Goal: Task Accomplishment & Management: Use online tool/utility

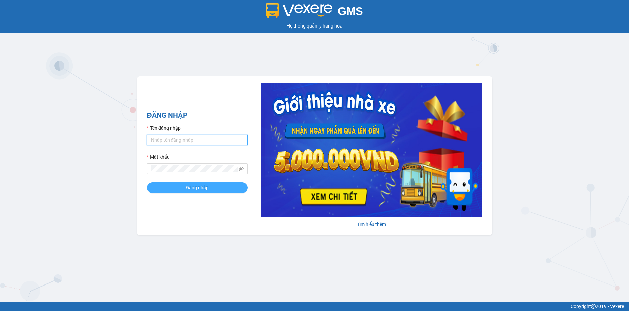
type input "loan.dinhnhan"
click at [221, 188] on button "Đăng nhập" at bounding box center [197, 187] width 101 height 11
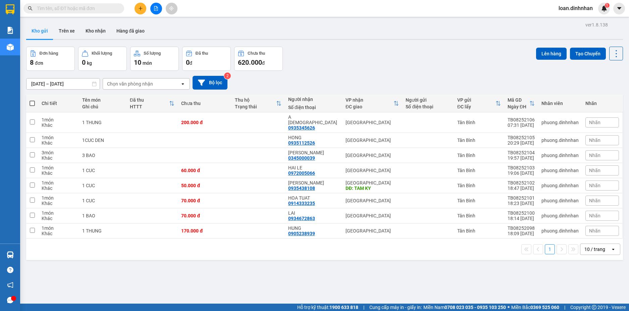
drag, startPoint x: 63, startPoint y: 38, endPoint x: 61, endPoint y: 41, distance: 4.1
click at [61, 41] on div "ver 1.8.138 Kho gửi Trên xe Kho nhận Hàng đã giao Đơn hàng 8 đơn Khối lượng 0 k…" at bounding box center [324, 175] width 602 height 311
drag, startPoint x: 66, startPoint y: 28, endPoint x: 66, endPoint y: 33, distance: 4.7
click at [66, 30] on button "Trên xe" at bounding box center [66, 31] width 27 height 16
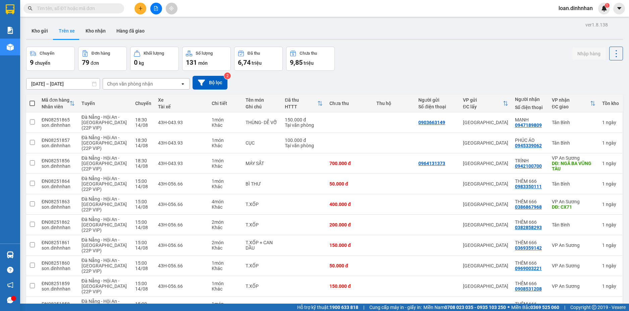
click at [116, 84] on div "Chọn văn phòng nhận" at bounding box center [130, 84] width 46 height 7
click at [142, 100] on div "Tân Bình" at bounding box center [146, 98] width 87 height 12
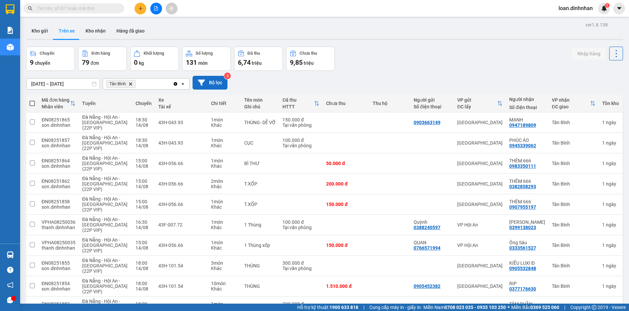
click at [214, 81] on button "Bộ lọc" at bounding box center [210, 83] width 35 height 14
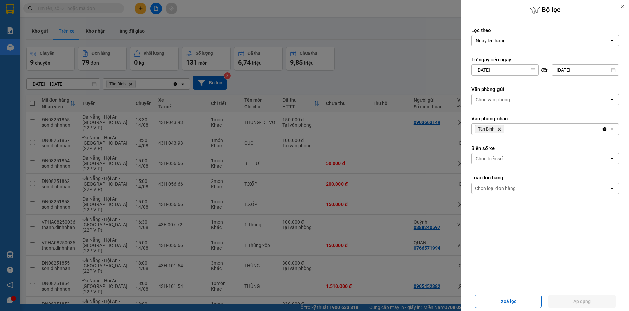
click at [516, 129] on div "Tân Bình Delete" at bounding box center [537, 129] width 130 height 11
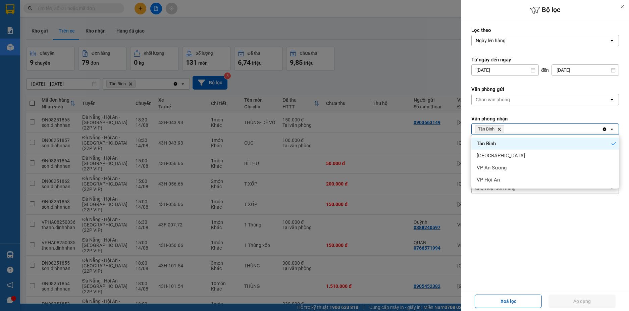
click at [483, 141] on span "Tân Bình" at bounding box center [486, 143] width 19 height 7
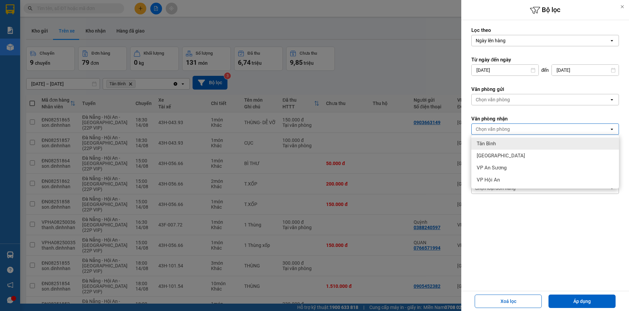
click at [483, 141] on span "Tân Bình" at bounding box center [486, 143] width 19 height 7
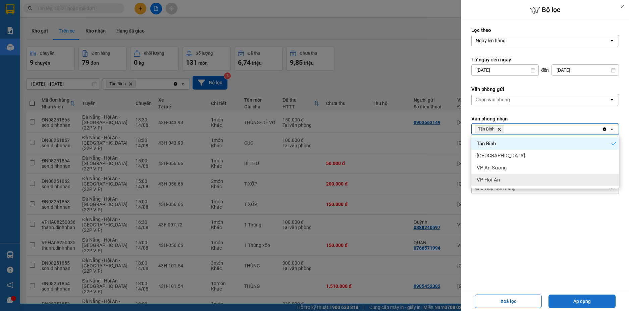
click at [599, 301] on button "Áp dụng" at bounding box center [581, 301] width 67 height 13
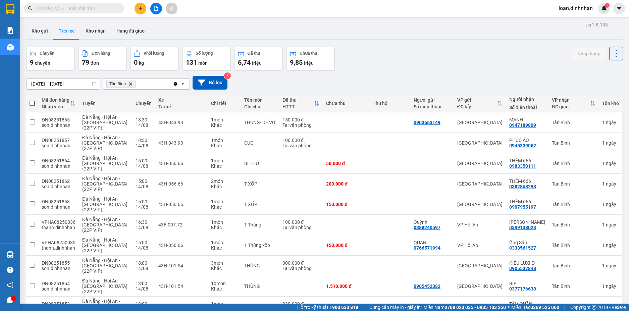
scroll to position [34, 0]
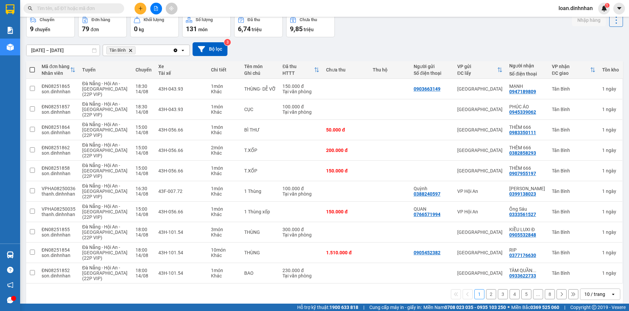
click at [34, 70] on span at bounding box center [32, 69] width 5 height 5
click at [32, 66] on input "checkbox" at bounding box center [32, 66] width 0 height 0
checkbox input "true"
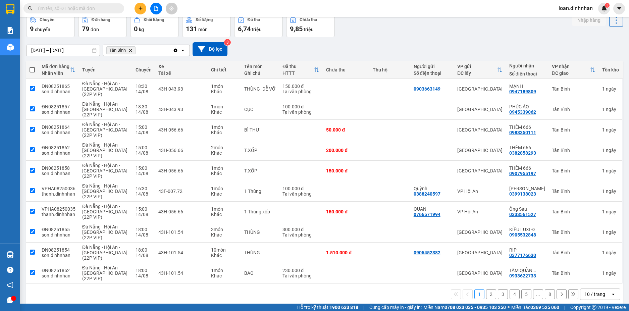
checkbox input "true"
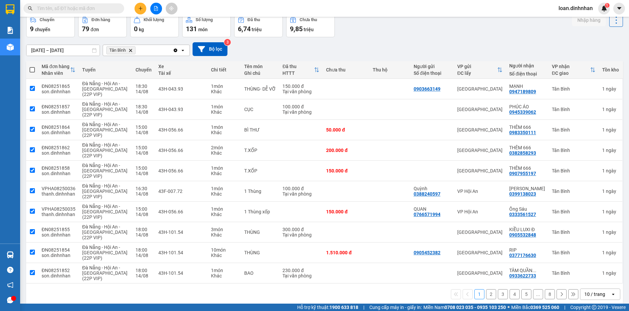
checkbox input "true"
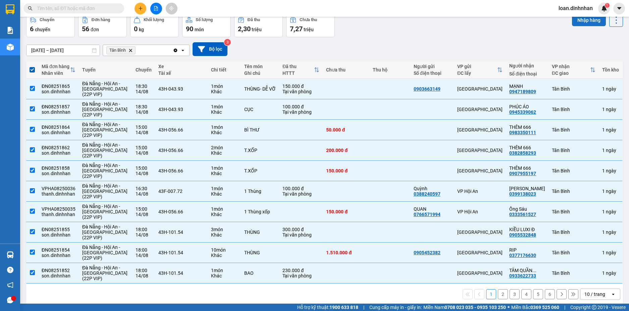
click at [590, 23] on button "Nhập hàng" at bounding box center [589, 20] width 34 height 12
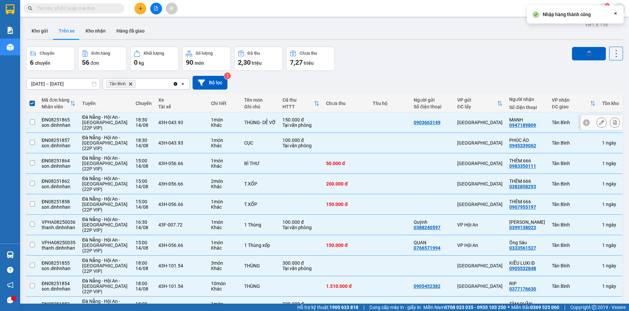
checkbox input "false"
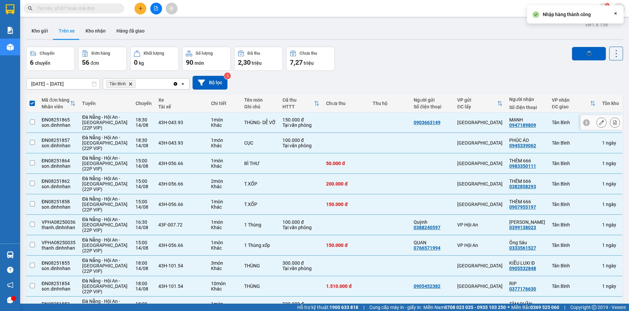
checkbox input "false"
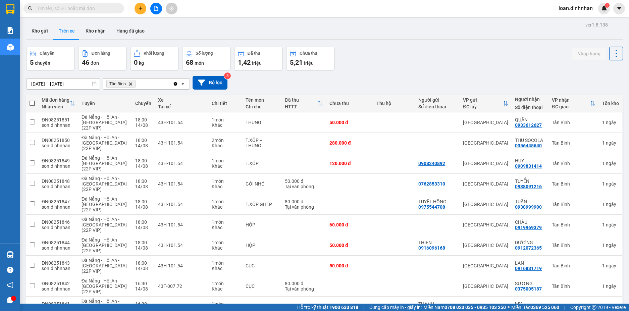
click at [33, 104] on span at bounding box center [32, 103] width 5 height 5
click at [32, 100] on input "checkbox" at bounding box center [32, 100] width 0 height 0
checkbox input "true"
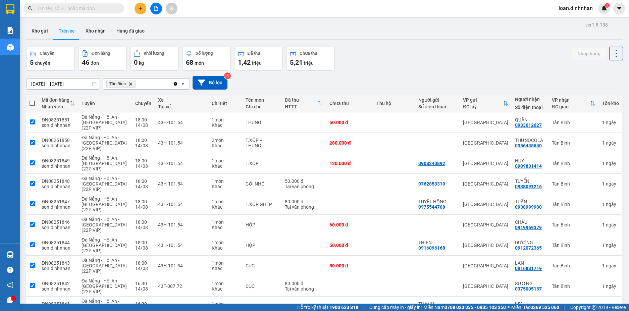
checkbox input "true"
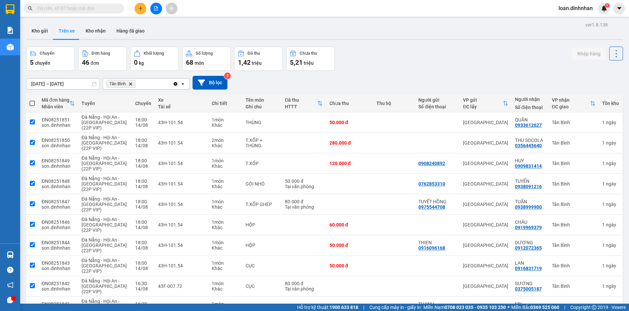
checkbox input "true"
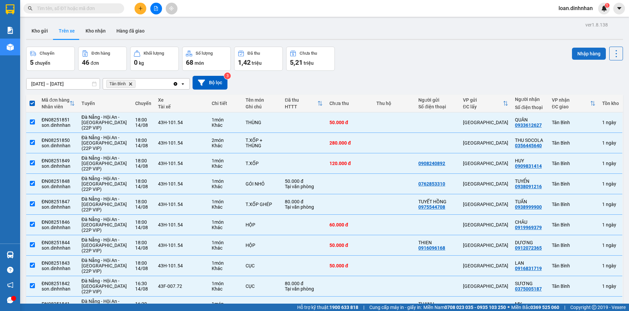
click at [584, 55] on button "Nhập hàng" at bounding box center [589, 54] width 34 height 12
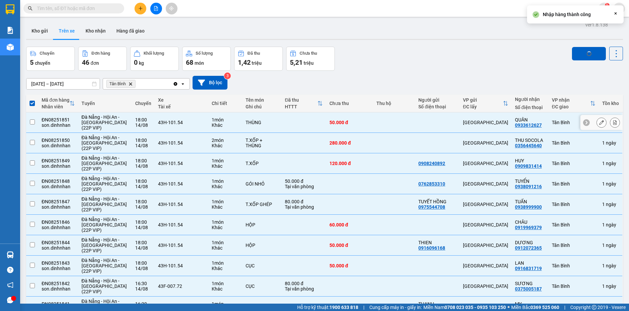
checkbox input "false"
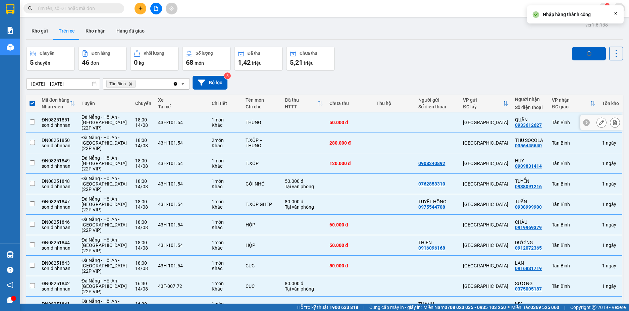
checkbox input "false"
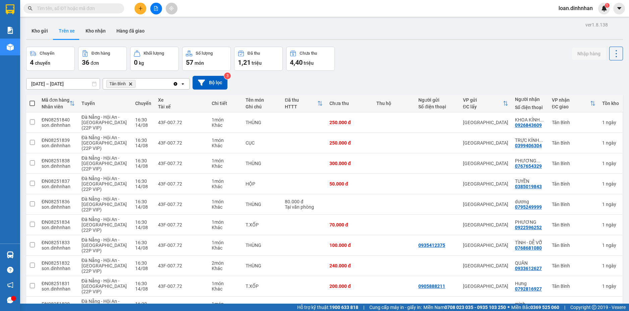
click at [31, 98] on th at bounding box center [32, 104] width 12 height 18
click at [31, 104] on span at bounding box center [32, 103] width 5 height 5
click at [32, 100] on input "checkbox" at bounding box center [32, 100] width 0 height 0
checkbox input "true"
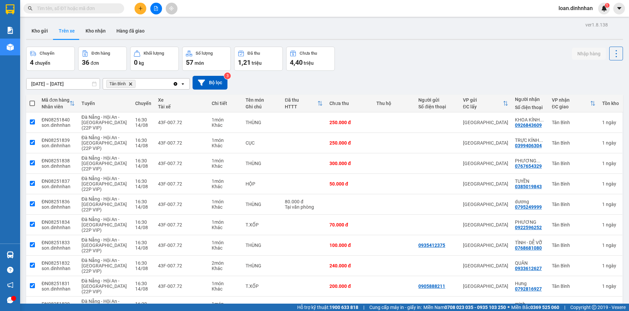
checkbox input "true"
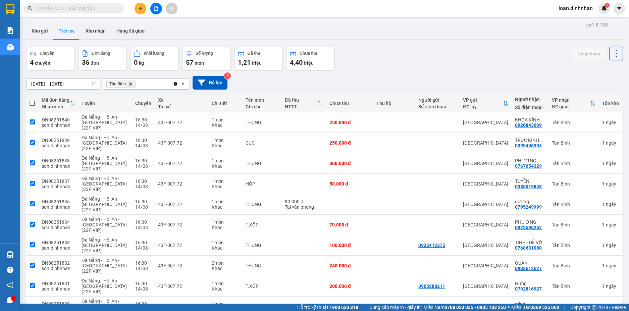
checkbox input "true"
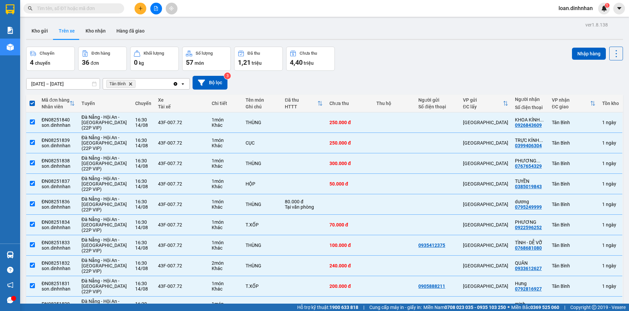
click at [565, 52] on div "Chuyến 4 chuyến Đơn hàng 36 đơn Khối lượng 0 kg Số lượng 57 món Đã thu 1,21 tri…" at bounding box center [324, 59] width 597 height 24
click at [572, 51] on button "Nhập hàng" at bounding box center [589, 54] width 34 height 12
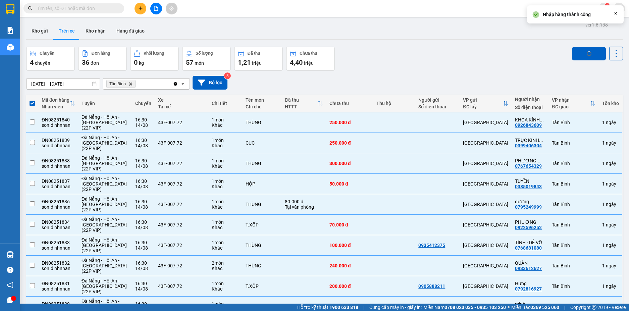
checkbox input "false"
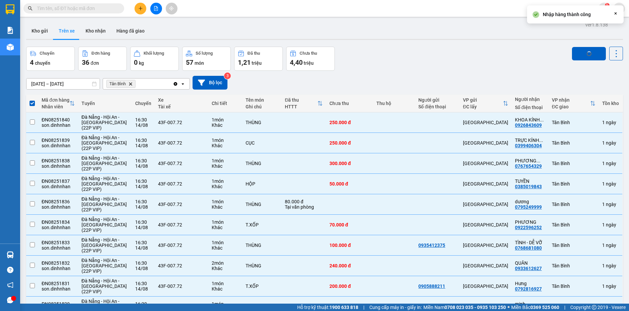
checkbox input "false"
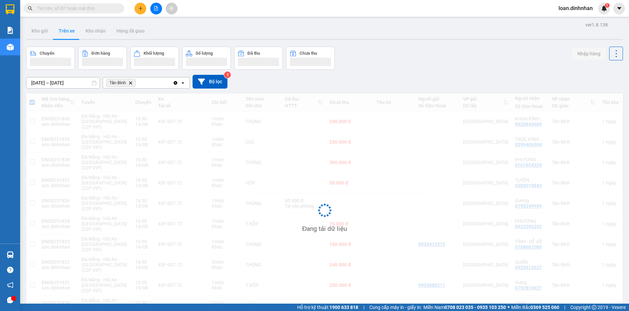
scroll to position [40, 0]
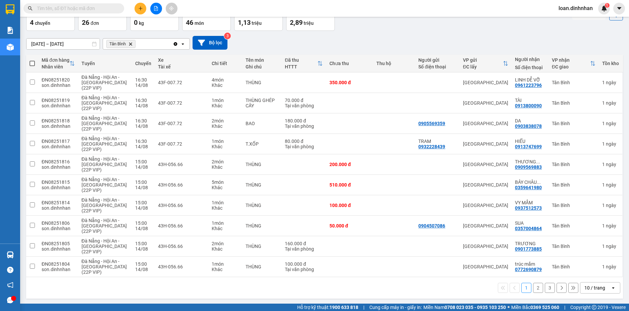
click at [35, 63] on th at bounding box center [32, 64] width 12 height 18
click at [31, 65] on span at bounding box center [32, 63] width 5 height 5
click at [32, 60] on input "checkbox" at bounding box center [32, 60] width 0 height 0
checkbox input "true"
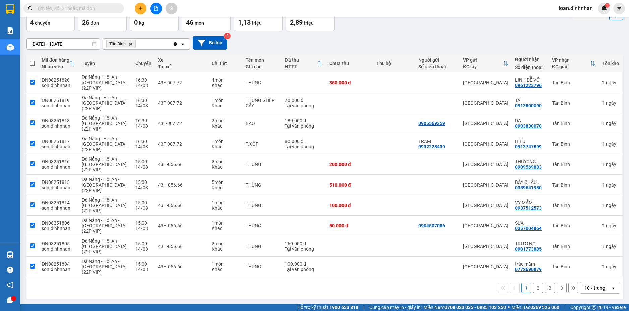
checkbox input "true"
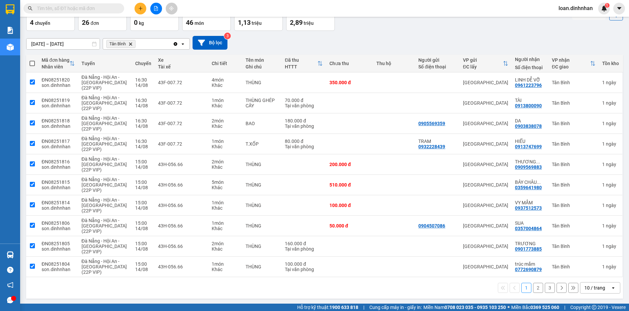
checkbox input "true"
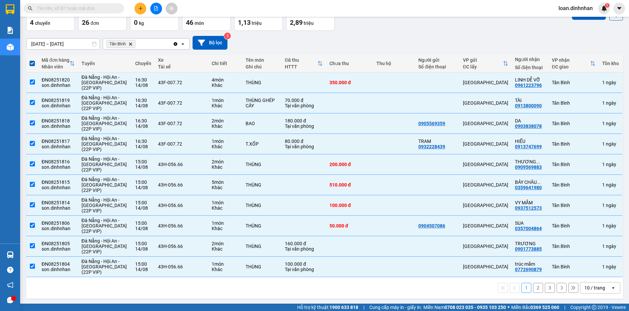
scroll to position [0, 0]
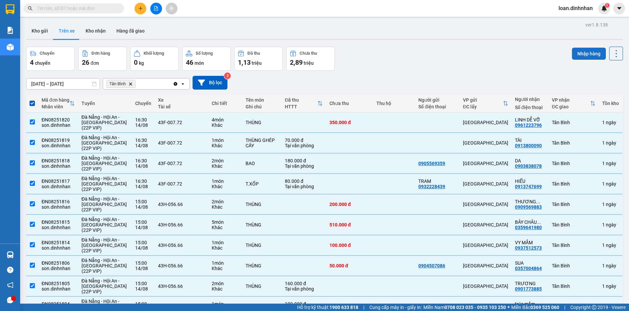
click at [573, 56] on button "Nhập hàng" at bounding box center [589, 54] width 34 height 12
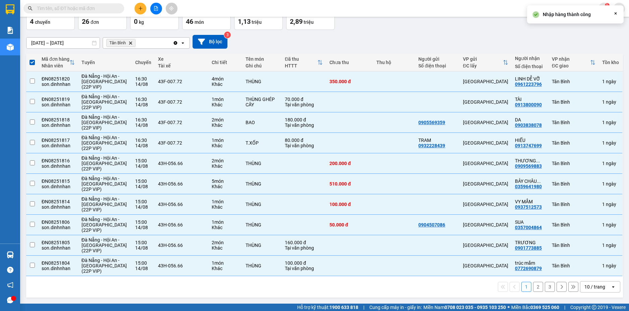
checkbox input "false"
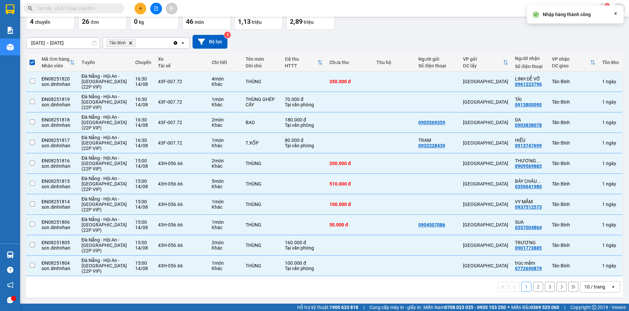
checkbox input "false"
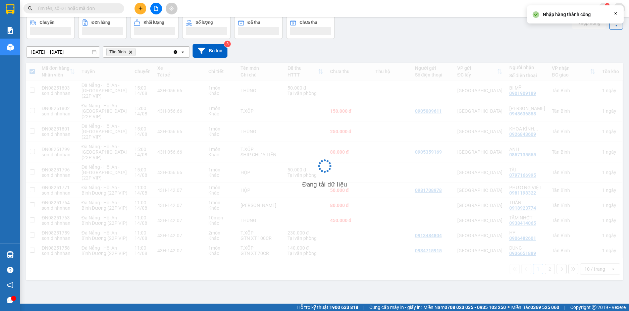
scroll to position [6, 0]
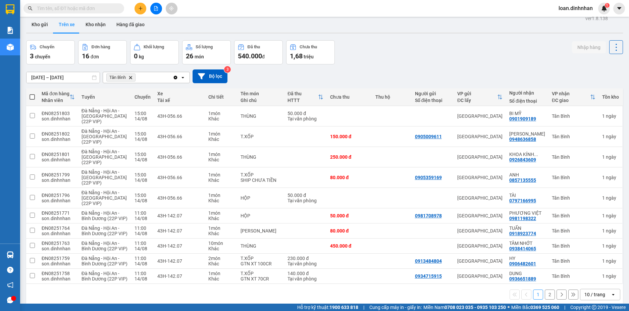
click at [34, 96] on span at bounding box center [32, 96] width 5 height 5
click at [32, 94] on input "checkbox" at bounding box center [32, 94] width 0 height 0
checkbox input "true"
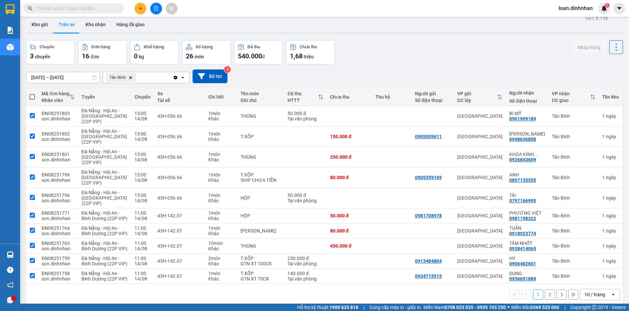
checkbox input "true"
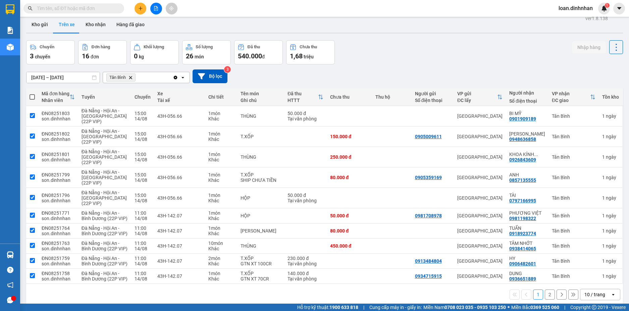
checkbox input "true"
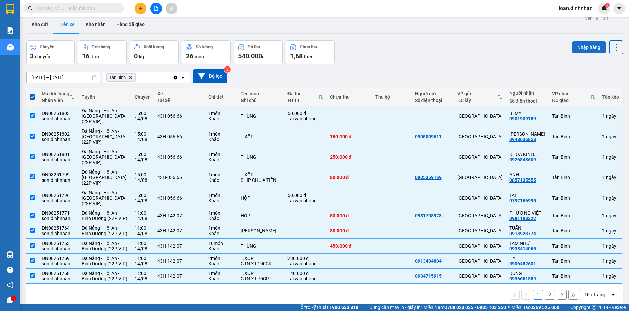
click at [592, 45] on button "Nhập hàng" at bounding box center [589, 47] width 34 height 12
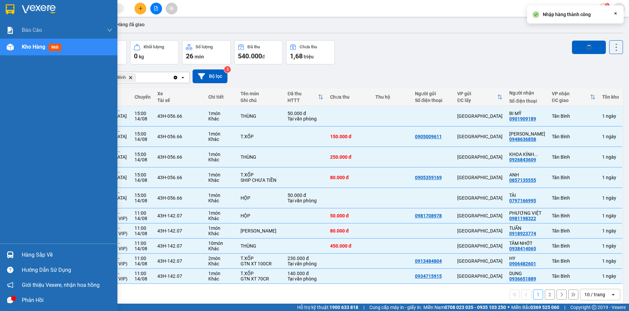
checkbox input "false"
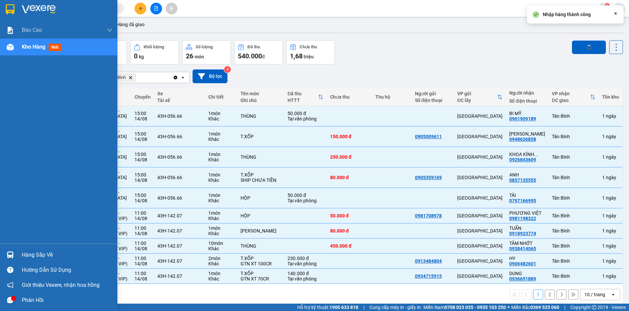
checkbox input "false"
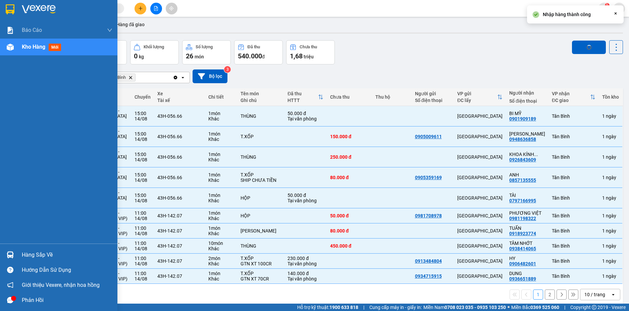
scroll to position [0, 0]
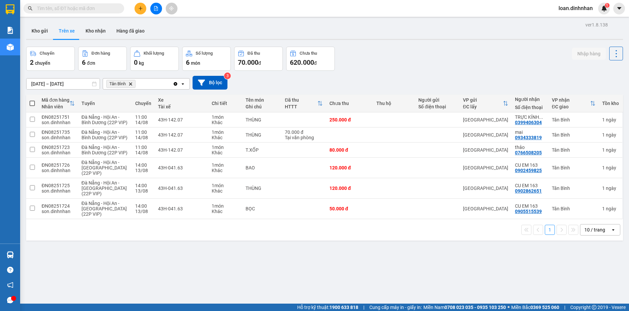
click at [31, 102] on span at bounding box center [32, 103] width 5 height 5
click at [32, 100] on input "checkbox" at bounding box center [32, 100] width 0 height 0
checkbox input "true"
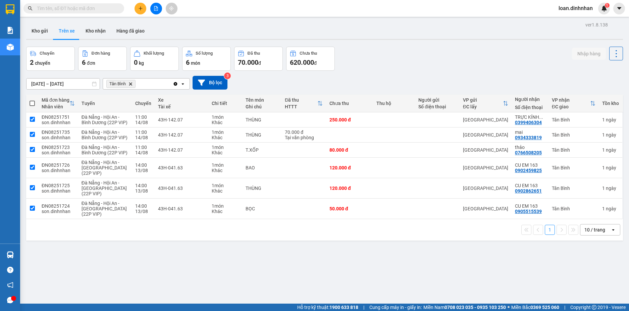
checkbox input "true"
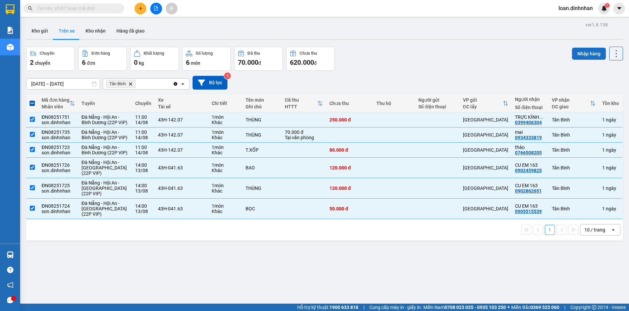
click at [585, 56] on button "Nhập hàng" at bounding box center [589, 54] width 34 height 12
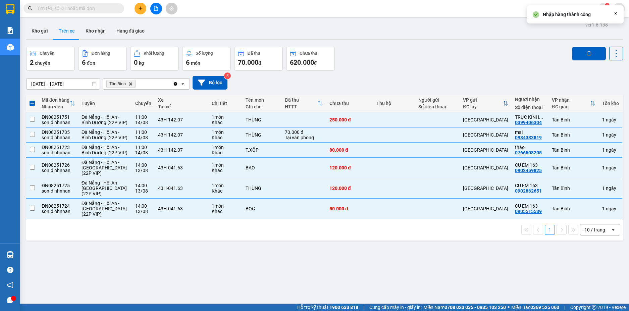
checkbox input "false"
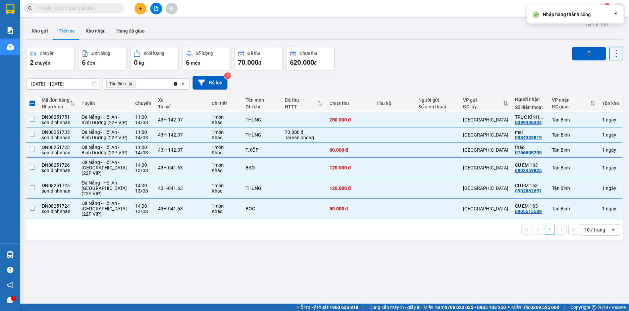
checkbox input "false"
